Goal: Information Seeking & Learning: Find contact information

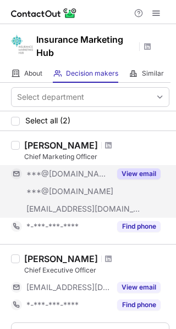
click at [143, 177] on button "View email" at bounding box center [138, 173] width 43 height 11
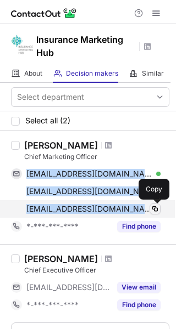
drag, startPoint x: 27, startPoint y: 174, endPoint x: 154, endPoint y: 210, distance: 131.5
click at [154, 210] on div "ashleydlenz@gmail.com Verified Copy lenzdesignstudio@gmail.com Verified Copy as…" at bounding box center [85, 191] width 149 height 53
copy div "ashleydlenz@gmail.com Verified Copy lenzdesignstudio@gmail.com Verified Copy as…"
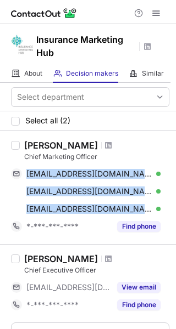
click at [155, 163] on div "Ashley Korpi Chief Marketing Officer ashleydlenz@gmail.com Verified Copy lenzde…" at bounding box center [94, 187] width 149 height 95
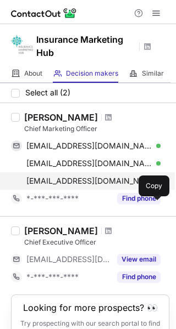
scroll to position [77, 0]
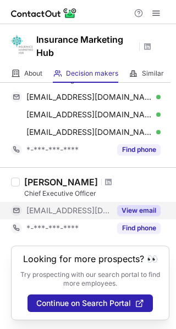
click at [136, 210] on button "View email" at bounding box center [138, 210] width 43 height 11
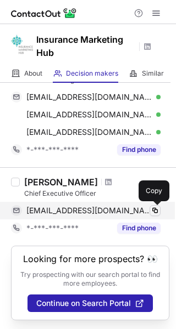
click at [157, 211] on span at bounding box center [154, 210] width 9 height 9
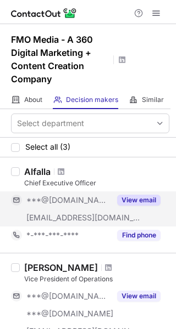
click at [153, 194] on div "View email" at bounding box center [135, 200] width 50 height 18
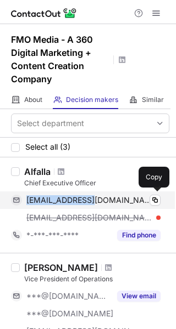
drag, startPoint x: 25, startPoint y: 197, endPoint x: 90, endPoint y: 201, distance: 64.8
click at [88, 201] on div "acealfalla@gmail.com Verified Copy" at bounding box center [85, 200] width 149 height 18
click at [154, 200] on span at bounding box center [154, 200] width 9 height 9
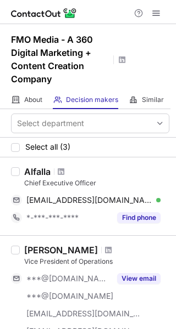
click at [149, 191] on div "Alfalla Chief Executive Officer acealfalla@gmail.com Verified Copy *-***-***-**…" at bounding box center [94, 196] width 149 height 60
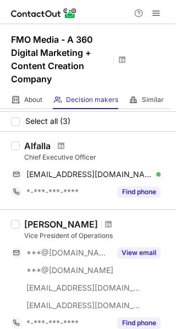
scroll to position [38, 0]
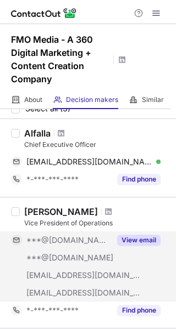
click at [149, 235] on button "View email" at bounding box center [138, 240] width 43 height 11
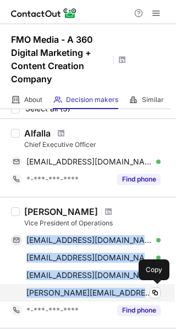
drag, startPoint x: 29, startPoint y: 238, endPoint x: 122, endPoint y: 289, distance: 106.5
click at [122, 289] on div "djbecs@gmail.com Verified Copy rebeccajcureton@gmail.com Verified Copy rjcureto…" at bounding box center [85, 267] width 149 height 70
copy div "djbecs@gmail.com Verified Copy rebeccajcureton@gmail.com Verified Copy rjcureto…"
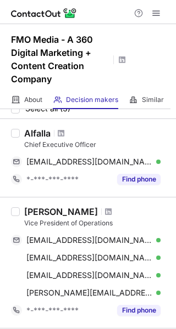
click at [155, 147] on div "Chief Executive Officer" at bounding box center [96, 145] width 145 height 10
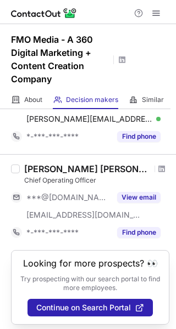
scroll to position [217, 0]
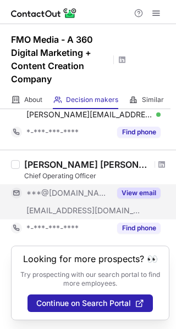
click at [152, 190] on button "View email" at bounding box center [138, 193] width 43 height 11
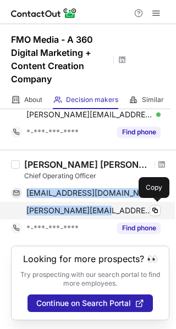
drag, startPoint x: 23, startPoint y: 191, endPoint x: 110, endPoint y: 206, distance: 88.0
click at [110, 206] on div "jamiefallows@gmail.com Verified Copy james@fmomedia.com Verified Copy" at bounding box center [85, 201] width 149 height 35
copy div "jamiefallows@gmail.com Verified Copy james@fmomedia.com"
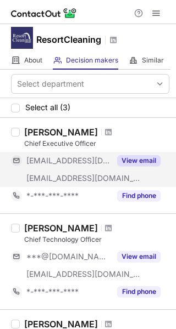
click at [132, 157] on button "View email" at bounding box center [138, 160] width 43 height 11
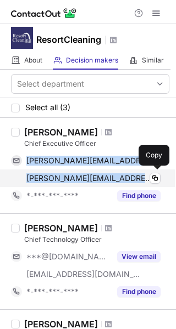
drag, startPoint x: 26, startPoint y: 159, endPoint x: 137, endPoint y: 177, distance: 112.7
click at [137, 177] on div "danny@o4hconsulting.com Verified Copy danny@resortcleaning.com Verified Copy" at bounding box center [85, 169] width 149 height 35
copy div "danny@o4hconsulting.com Verified Copy danny@resortcleaning.com"
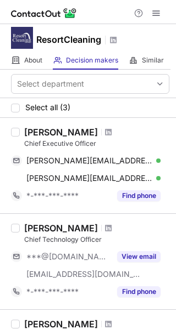
click at [150, 138] on div "Danny Bradford Chief Executive Officer" at bounding box center [96, 138] width 145 height 22
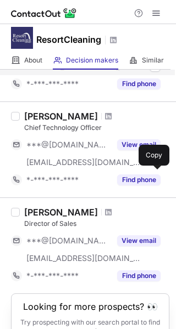
scroll to position [120, 0]
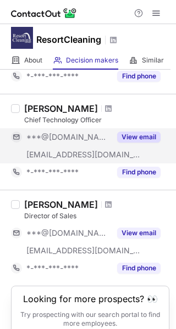
click at [131, 136] on button "View email" at bounding box center [138, 137] width 43 height 11
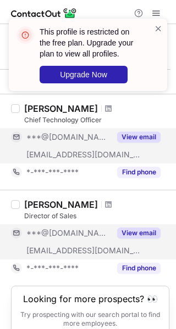
click at [146, 233] on button "View email" at bounding box center [138, 233] width 43 height 11
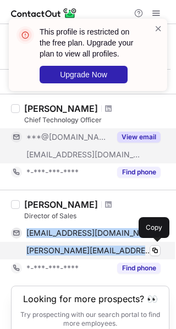
drag, startPoint x: 28, startPoint y: 232, endPoint x: 138, endPoint y: 247, distance: 110.7
click at [138, 247] on div "mikemcgatha4@gmail.com Verified Copy michael@resortcleaning.com Verified Copy" at bounding box center [85, 241] width 149 height 35
copy div "mikemcgatha4@gmail.com Verified Copy michael@resortcleaning.com"
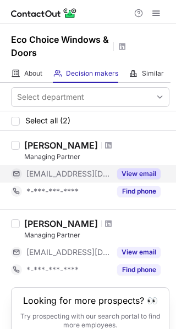
click at [140, 172] on button "View email" at bounding box center [138, 173] width 43 height 11
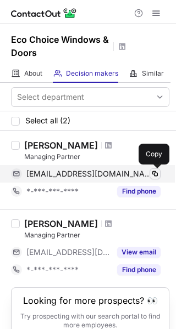
click at [153, 174] on span at bounding box center [154, 174] width 9 height 9
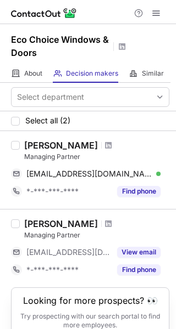
click at [167, 234] on div "Alan Ilyaich Managing Partner ***@ecochoicewindows.ca View email *-***-***-****…" at bounding box center [88, 248] width 176 height 78
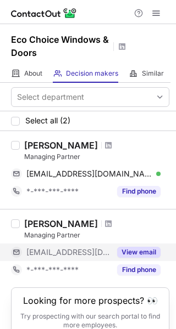
click at [140, 249] on button "View email" at bounding box center [138, 252] width 43 height 11
